Goal: Navigation & Orientation: Go to known website

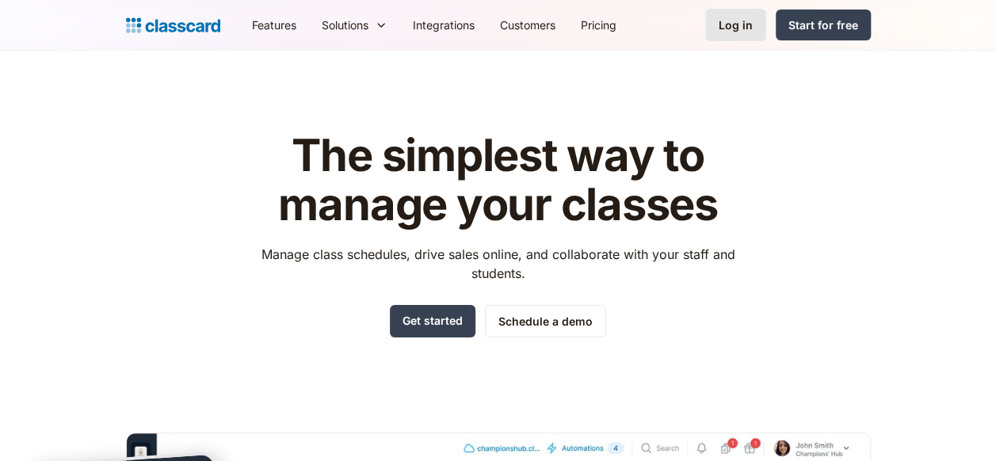
click at [752, 30] on div "Log in" at bounding box center [736, 25] width 34 height 17
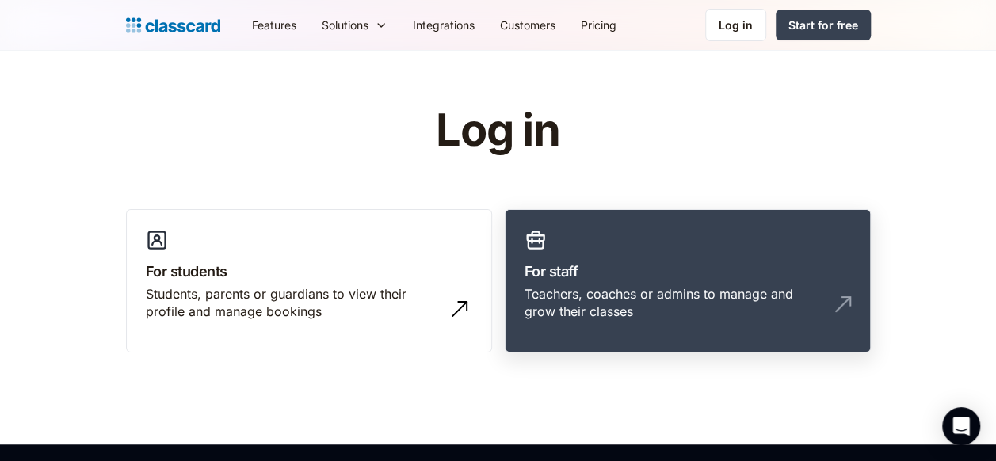
click at [706, 235] on link "For staff Teachers, coaches or admins to manage and grow their classes" at bounding box center [688, 281] width 366 height 144
